Goal: Transaction & Acquisition: Download file/media

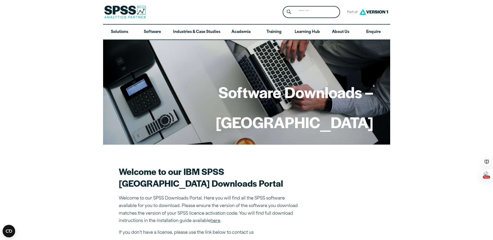
scroll to position [298, 0]
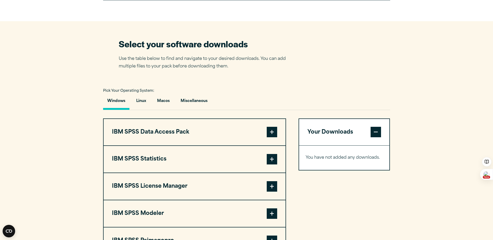
click at [333, 135] on button "Your Downloads" at bounding box center [344, 132] width 91 height 27
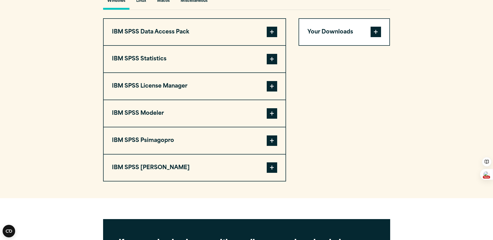
scroll to position [388, 0]
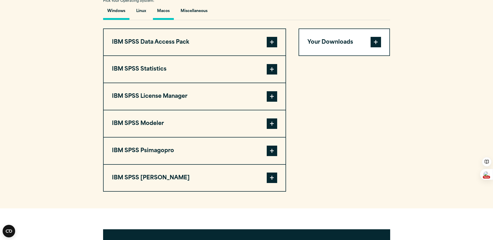
click at [168, 14] on button "Macos" at bounding box center [163, 12] width 21 height 15
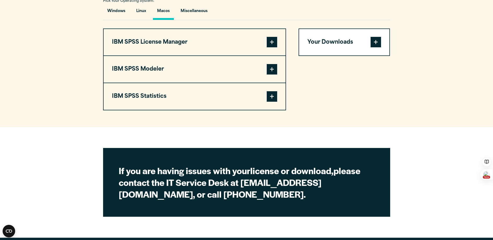
click at [274, 44] on span at bounding box center [272, 42] width 10 height 10
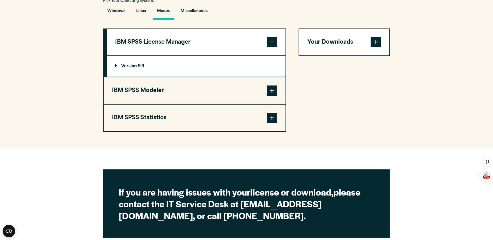
click at [273, 123] on span at bounding box center [272, 117] width 10 height 10
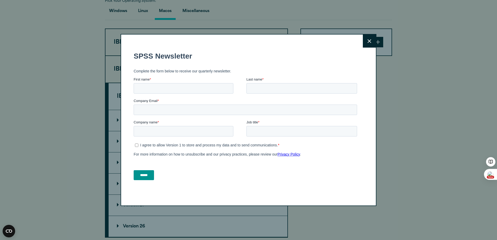
click at [363, 42] on button "Close" at bounding box center [369, 40] width 13 height 13
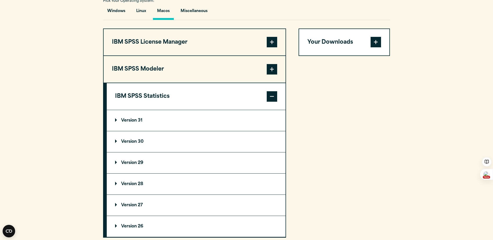
click at [117, 127] on summary "Version 31" at bounding box center [196, 120] width 179 height 21
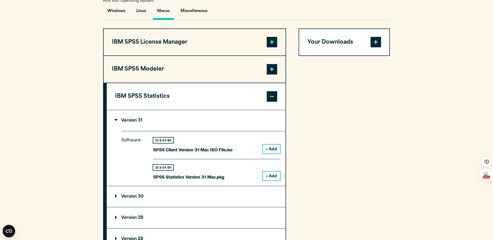
click at [275, 179] on button "+ Add" at bounding box center [271, 175] width 17 height 9
click at [201, 180] on p "SPSS Statistics Version 31 Mac.pkg" at bounding box center [188, 177] width 71 height 8
click at [271, 73] on span at bounding box center [272, 69] width 10 height 10
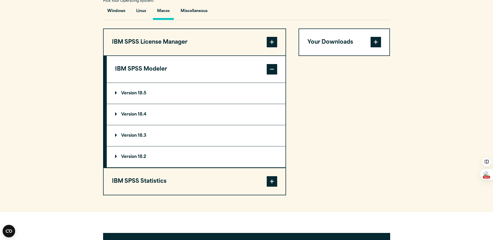
click at [271, 45] on span at bounding box center [272, 42] width 10 height 10
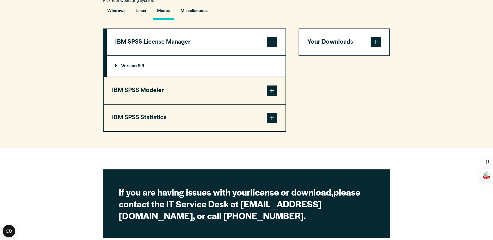
click at [116, 68] on p "Version 9.9" at bounding box center [129, 66] width 29 height 4
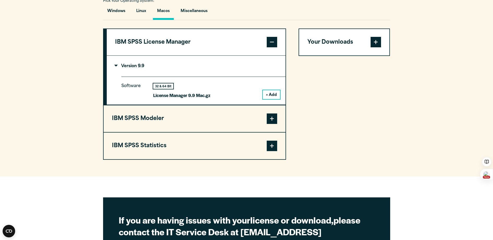
click at [272, 98] on button "+ Add" at bounding box center [271, 94] width 17 height 9
click at [269, 120] on span at bounding box center [272, 118] width 10 height 10
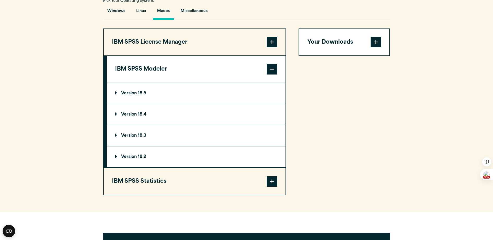
click at [116, 93] on summary "Version 18.5" at bounding box center [196, 93] width 179 height 21
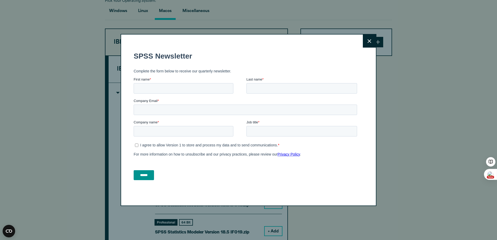
click at [364, 43] on button "Close" at bounding box center [369, 40] width 13 height 13
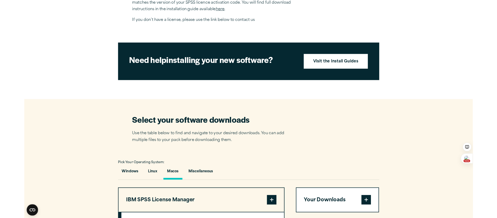
scroll to position [283, 0]
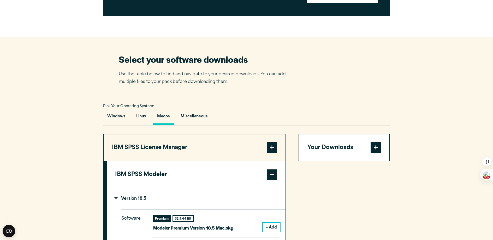
click at [325, 149] on button "Your Downloads" at bounding box center [344, 147] width 91 height 27
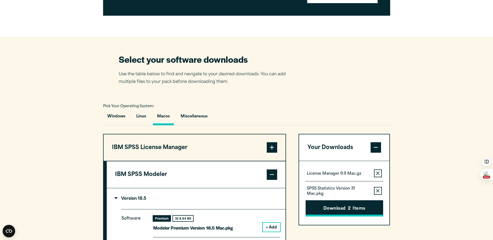
click at [358, 208] on button "Download 2 Items" at bounding box center [344, 208] width 77 height 16
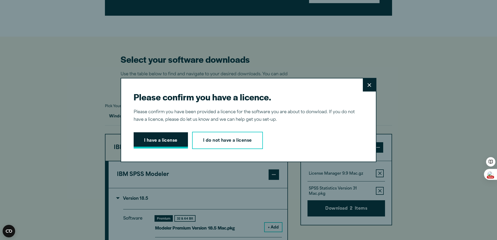
click at [170, 138] on button "I have a license" at bounding box center [161, 140] width 54 height 16
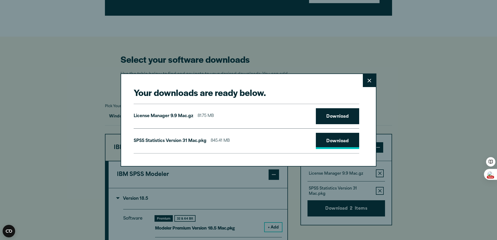
click at [332, 140] on link "Download" at bounding box center [337, 141] width 43 height 16
click at [329, 118] on link "Download" at bounding box center [337, 116] width 43 height 16
